Goal: Find specific page/section: Find specific page/section

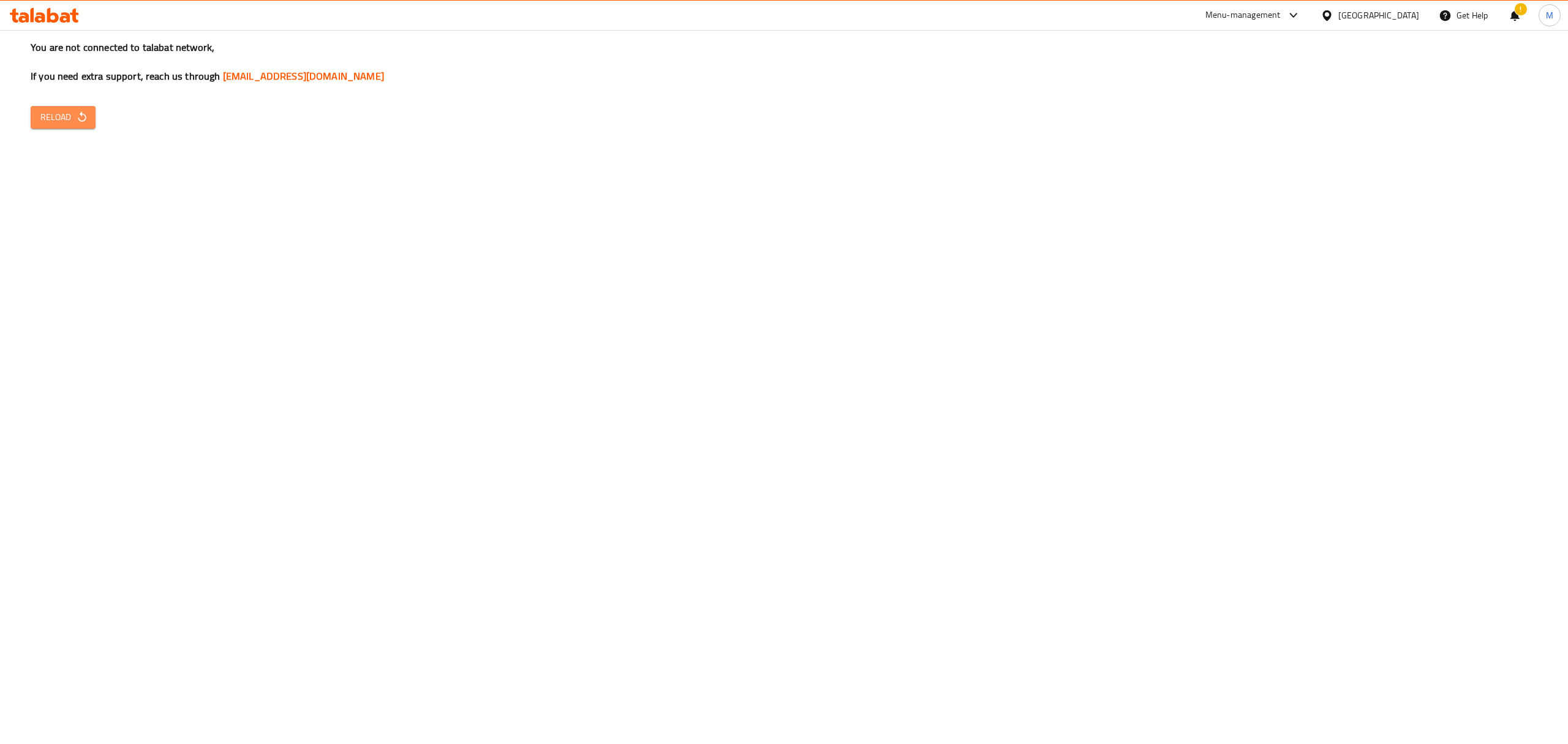
click at [60, 115] on span "Reload" at bounding box center [63, 117] width 45 height 15
click at [72, 127] on button "Reload" at bounding box center [63, 117] width 65 height 23
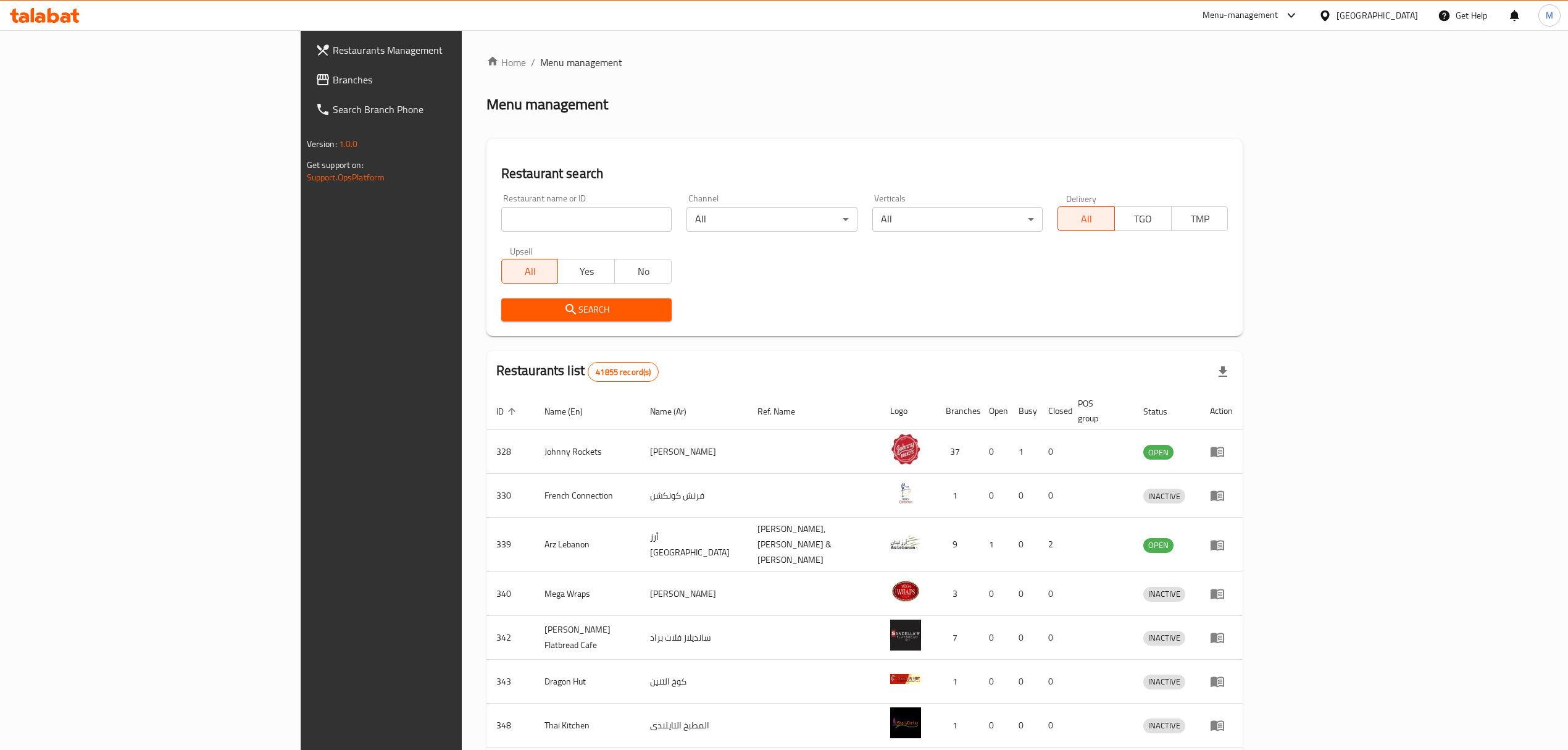
click at [501, 226] on input "search" at bounding box center [586, 219] width 170 height 25
type input "paper origami"
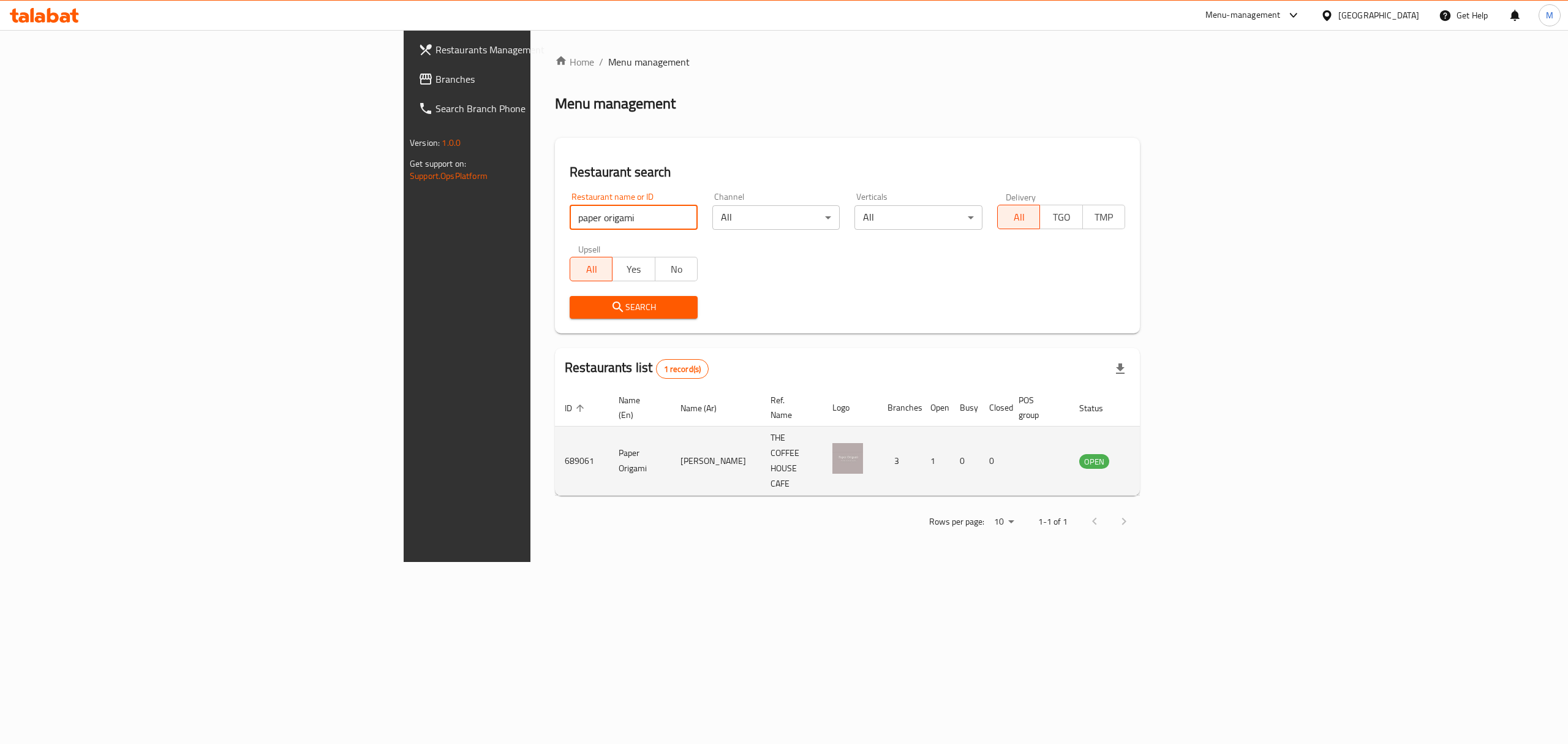
click at [555, 435] on td "689061" at bounding box center [582, 461] width 54 height 69
copy td "689061"
